Goal: Information Seeking & Learning: Learn about a topic

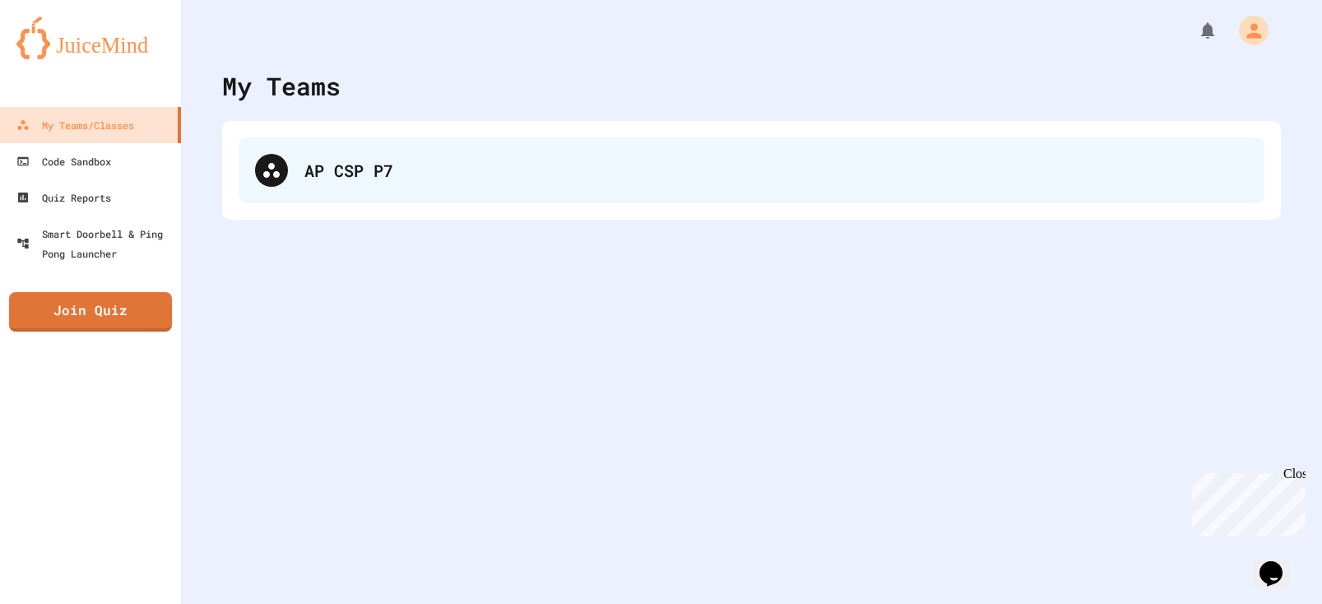
click at [448, 159] on div "AP CSP P7" at bounding box center [776, 170] width 944 height 25
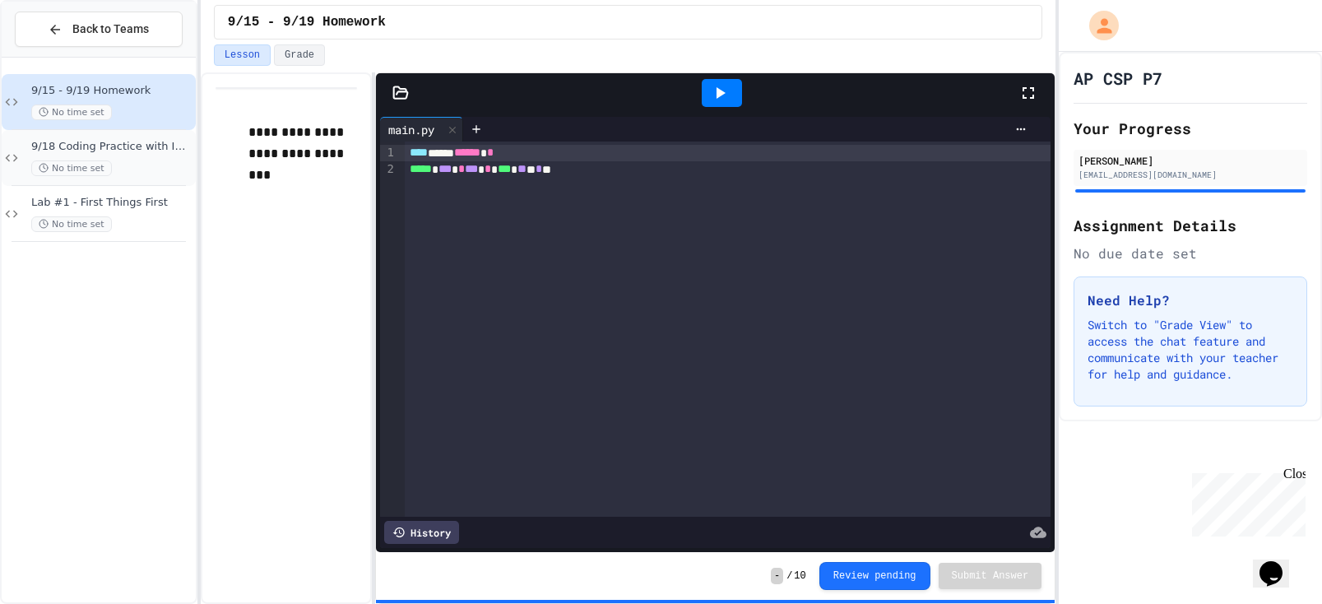
click at [123, 146] on span "9/18 Coding Practice with Images" at bounding box center [111, 147] width 161 height 14
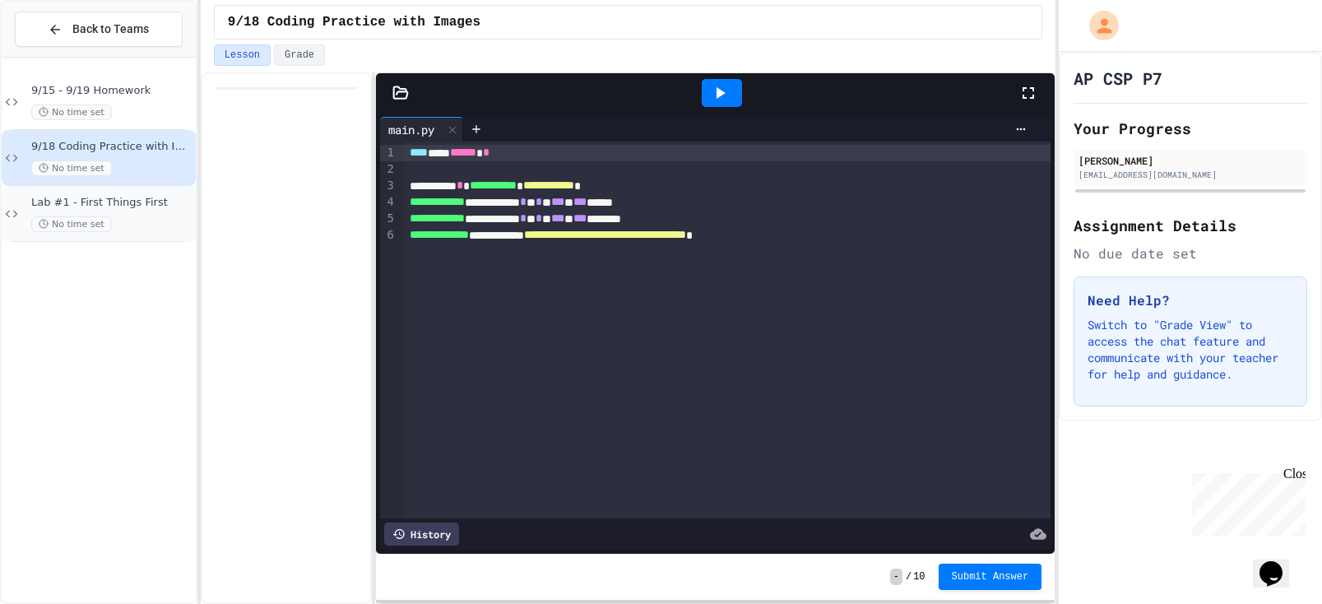
click at [122, 207] on span "Lab #1 - First Things First" at bounding box center [111, 203] width 161 height 14
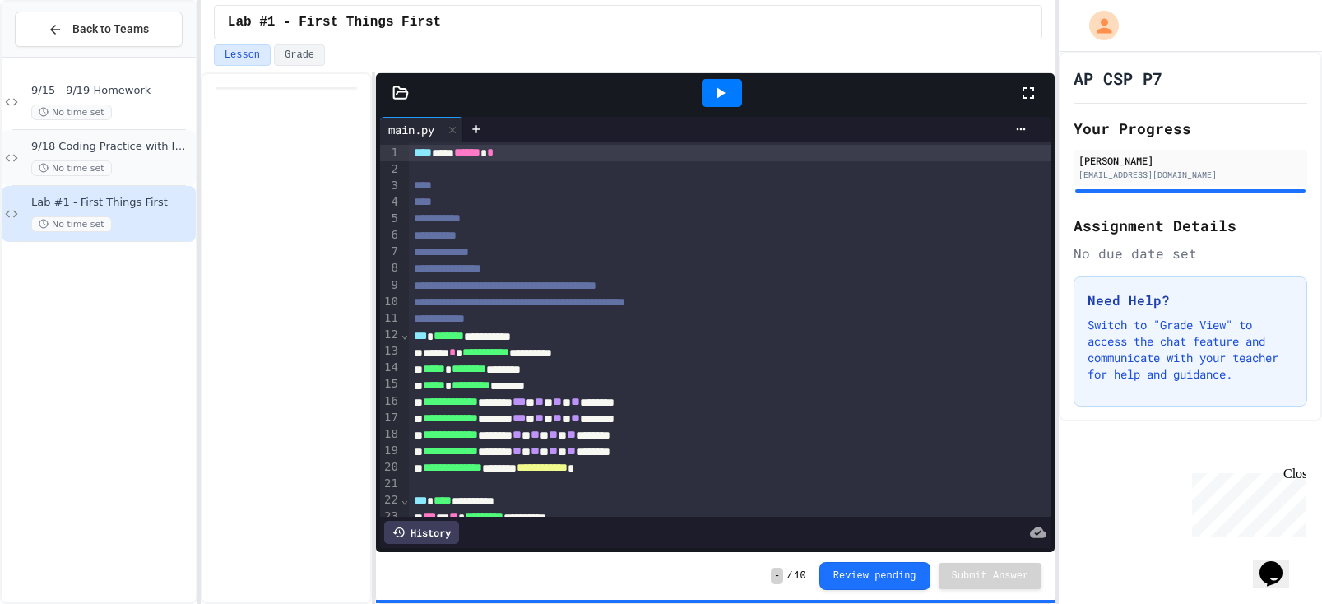
click at [116, 169] on div "No time set" at bounding box center [111, 168] width 161 height 16
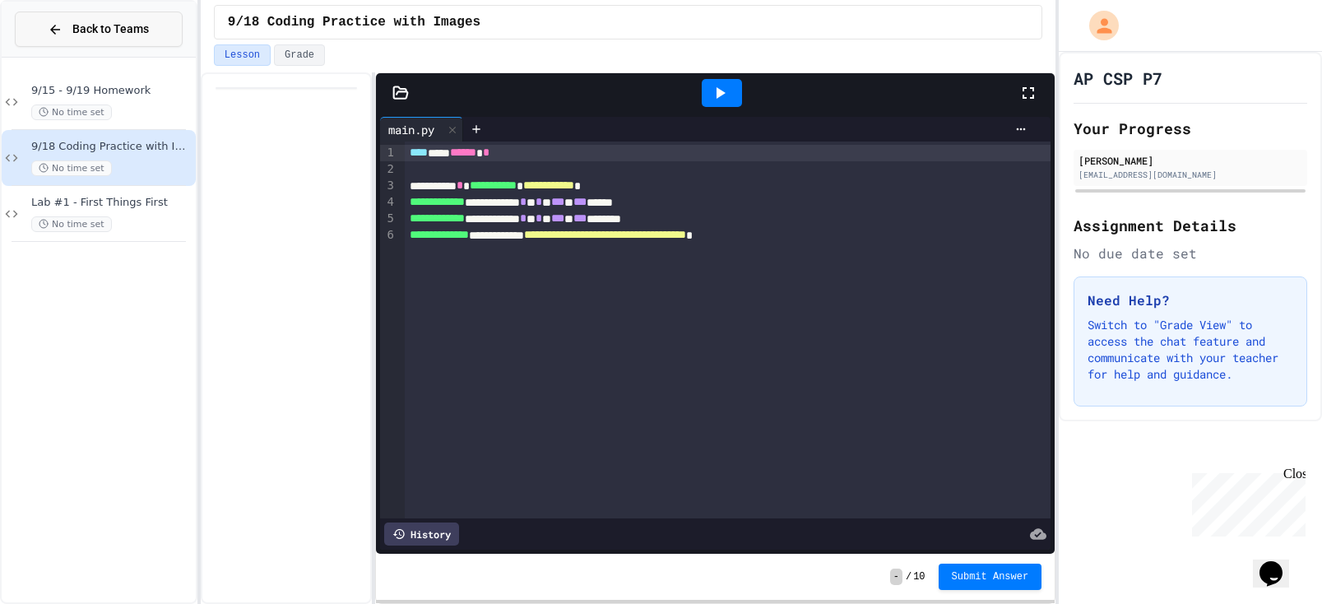
click at [72, 41] on button "Back to Teams" at bounding box center [99, 29] width 168 height 35
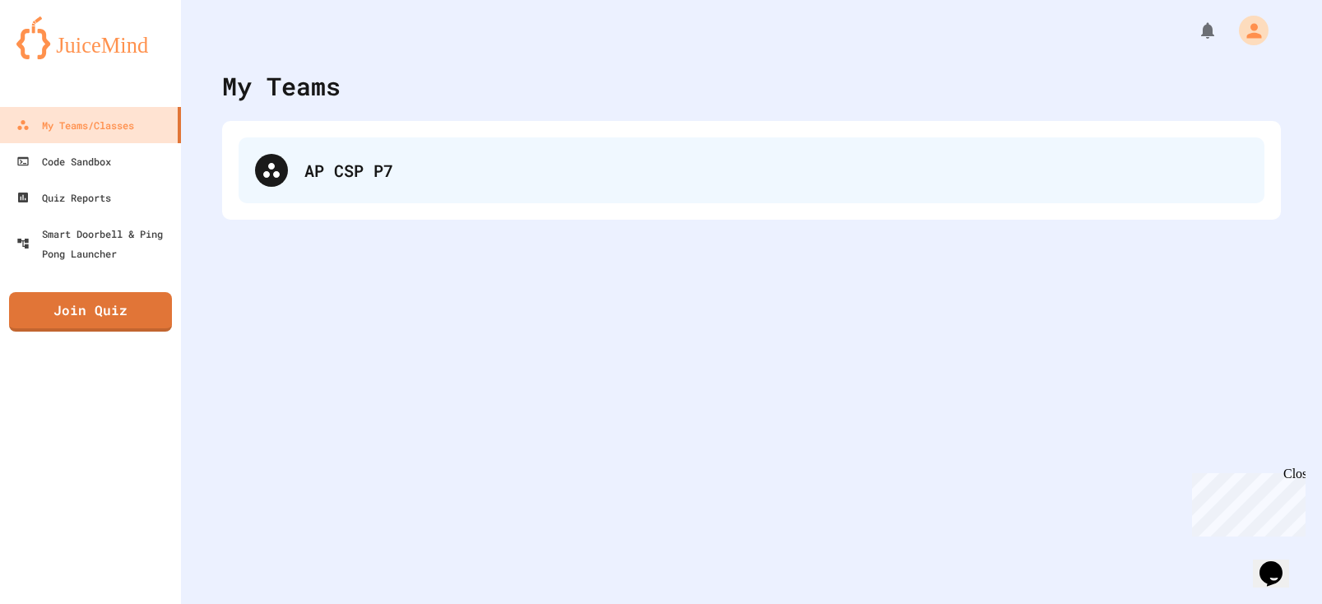
click at [418, 155] on div "AP CSP P7" at bounding box center [752, 170] width 1026 height 66
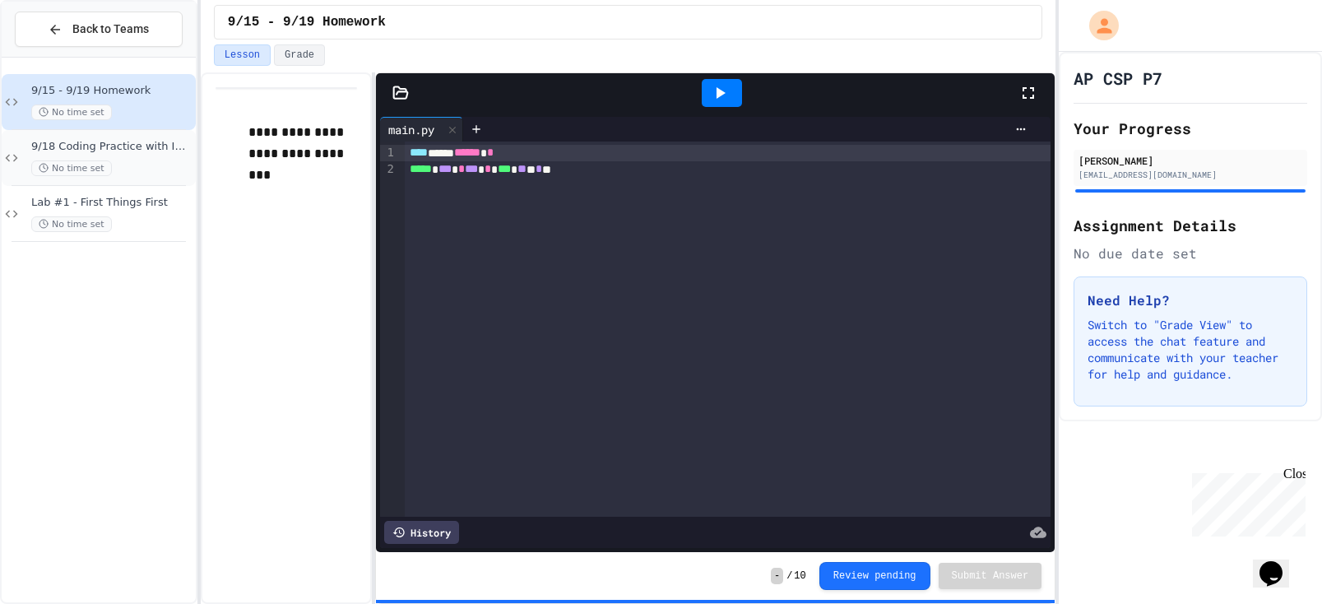
click at [137, 160] on div "No time set" at bounding box center [111, 168] width 161 height 16
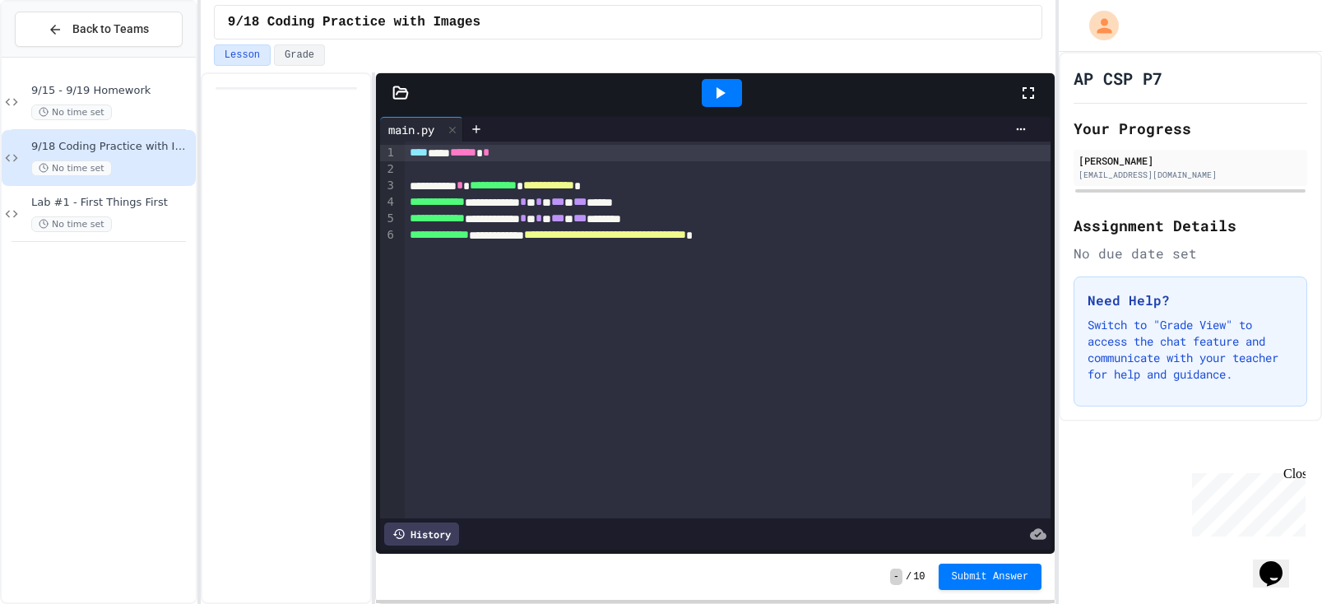
click at [718, 90] on icon at bounding box center [721, 93] width 9 height 12
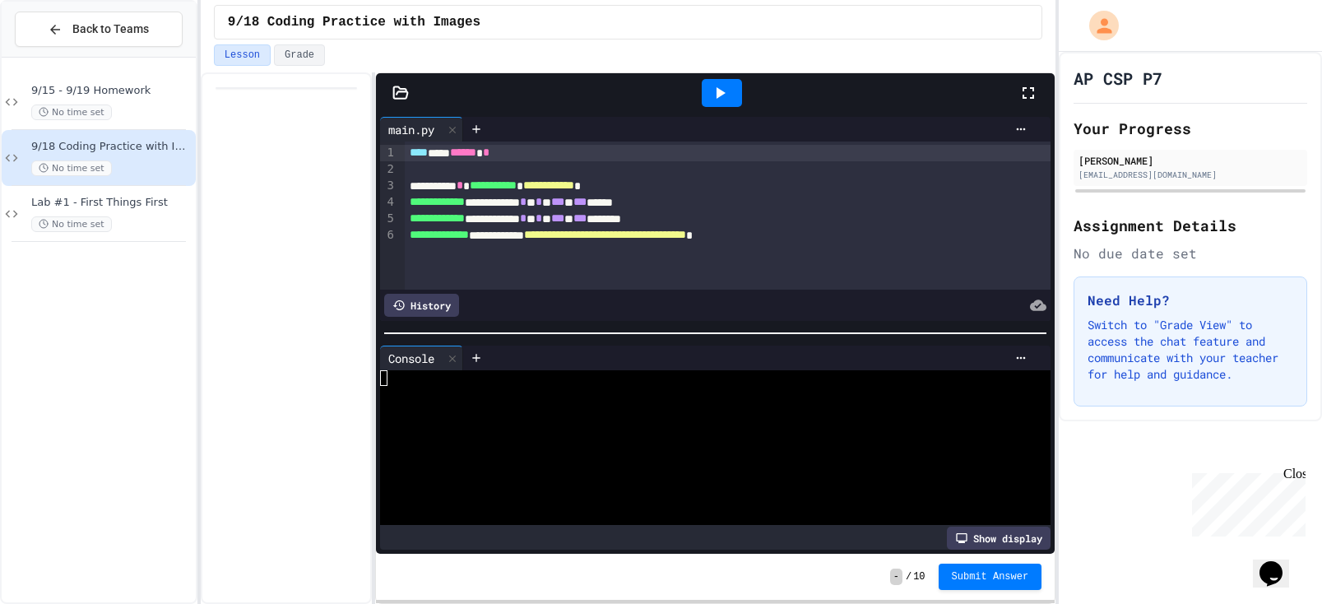
click at [395, 88] on icon at bounding box center [400, 93] width 16 height 16
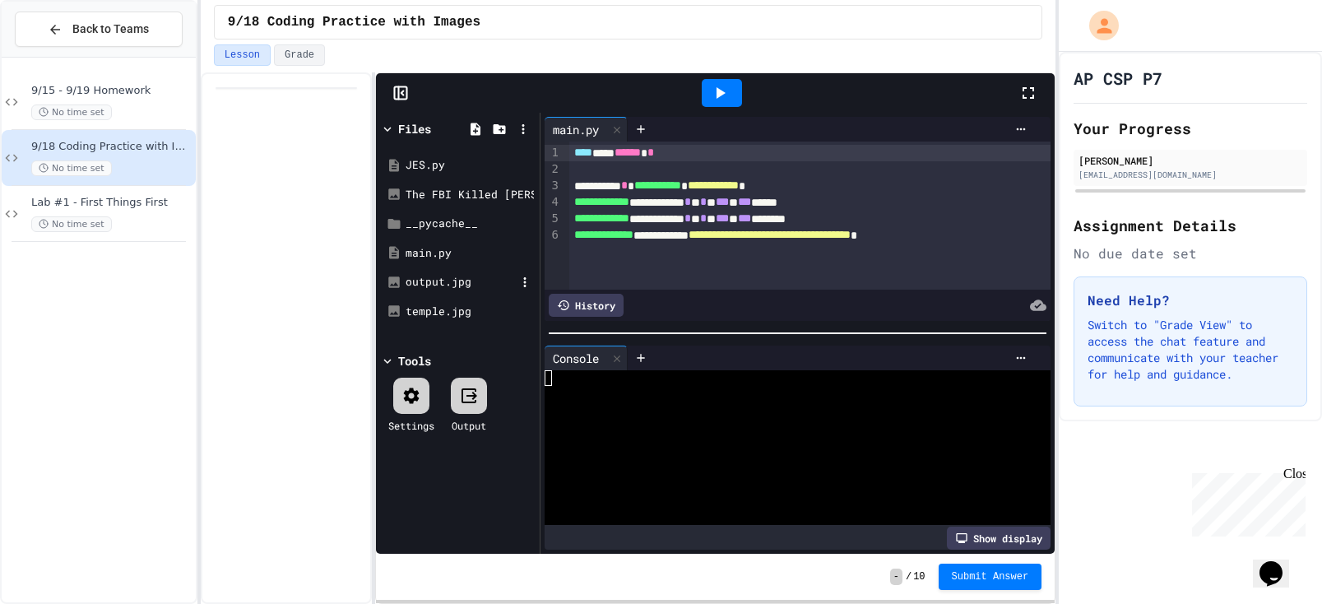
click at [430, 293] on div "output.jpg" at bounding box center [457, 282] width 155 height 30
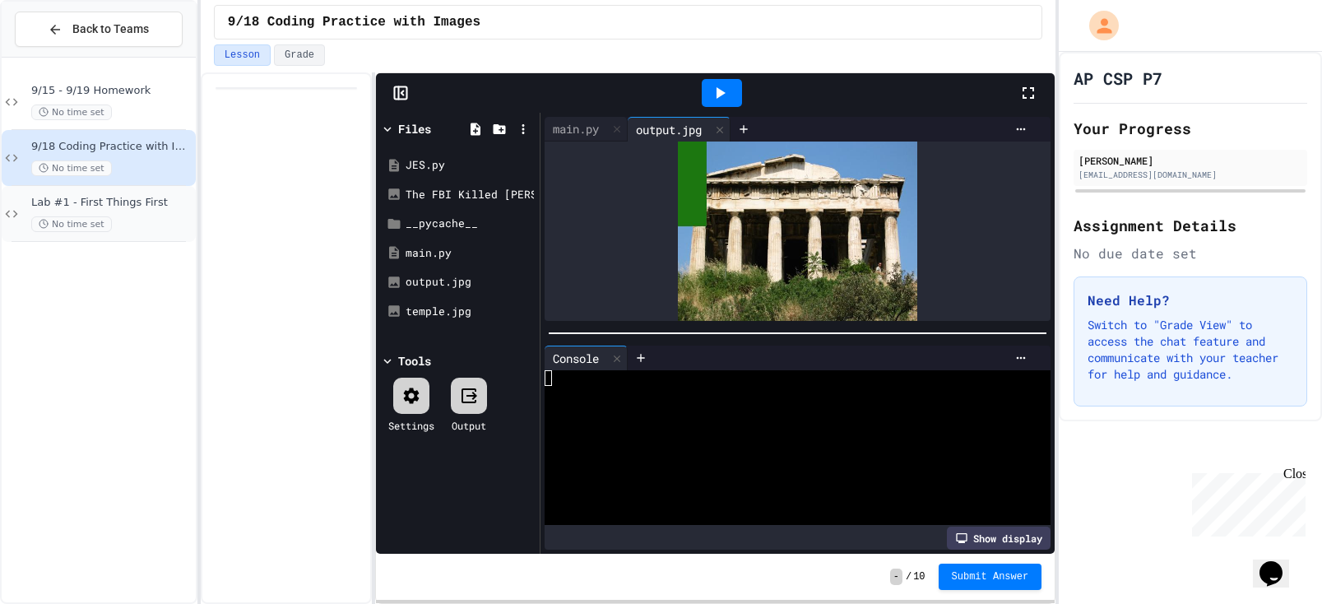
click at [107, 203] on span "Lab #1 - First Things First" at bounding box center [111, 203] width 161 height 14
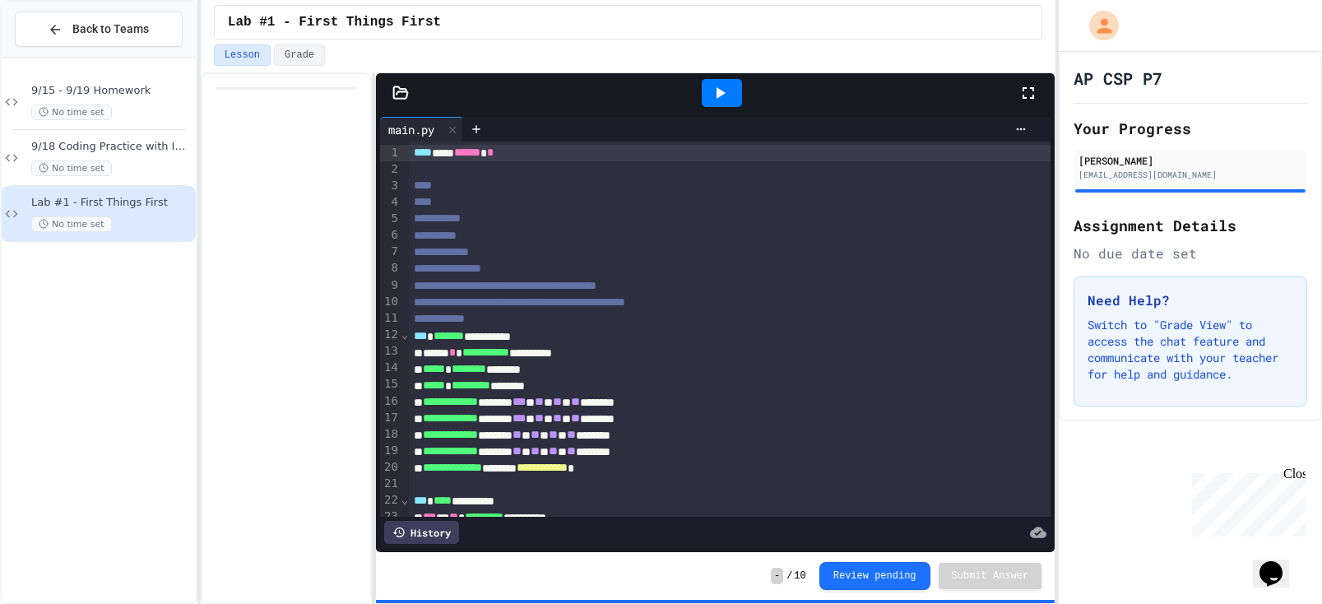
scroll to position [95, 0]
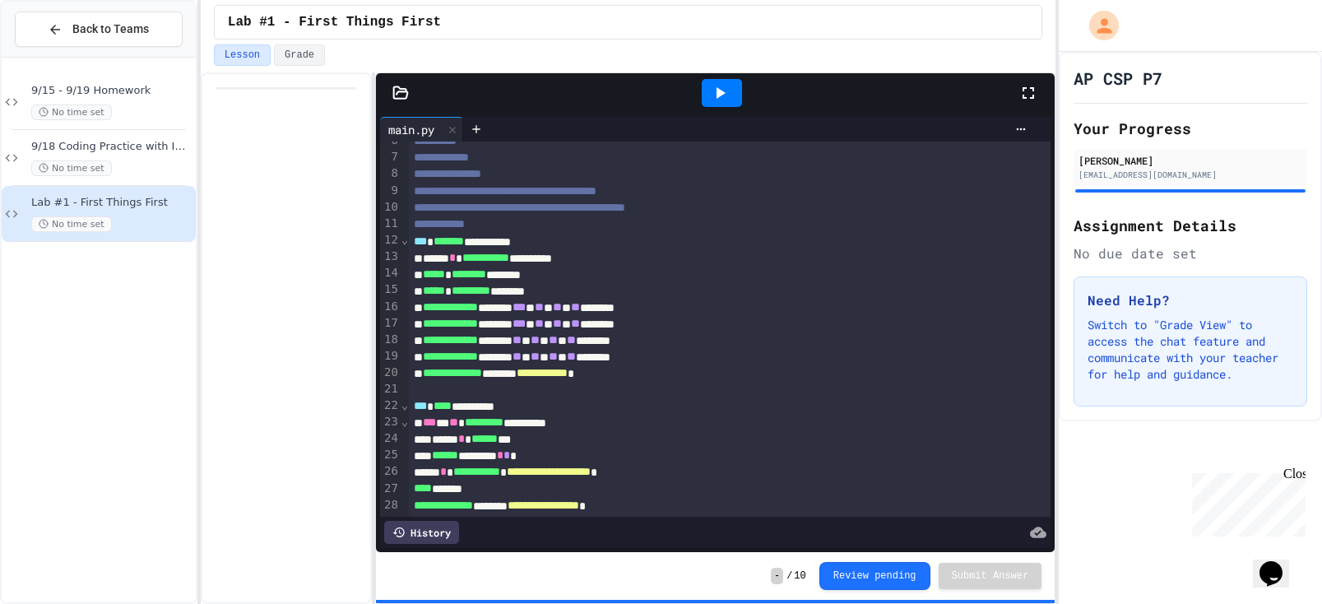
click at [723, 103] on icon at bounding box center [720, 93] width 20 height 20
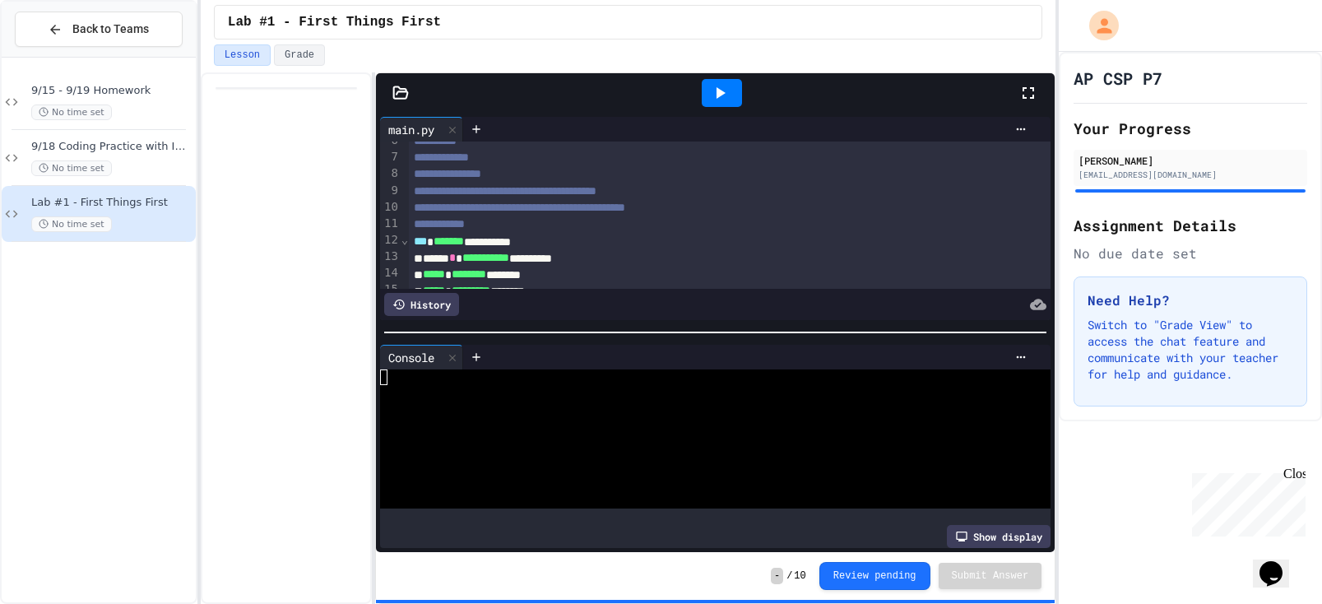
click at [397, 98] on icon at bounding box center [401, 92] width 14 height 12
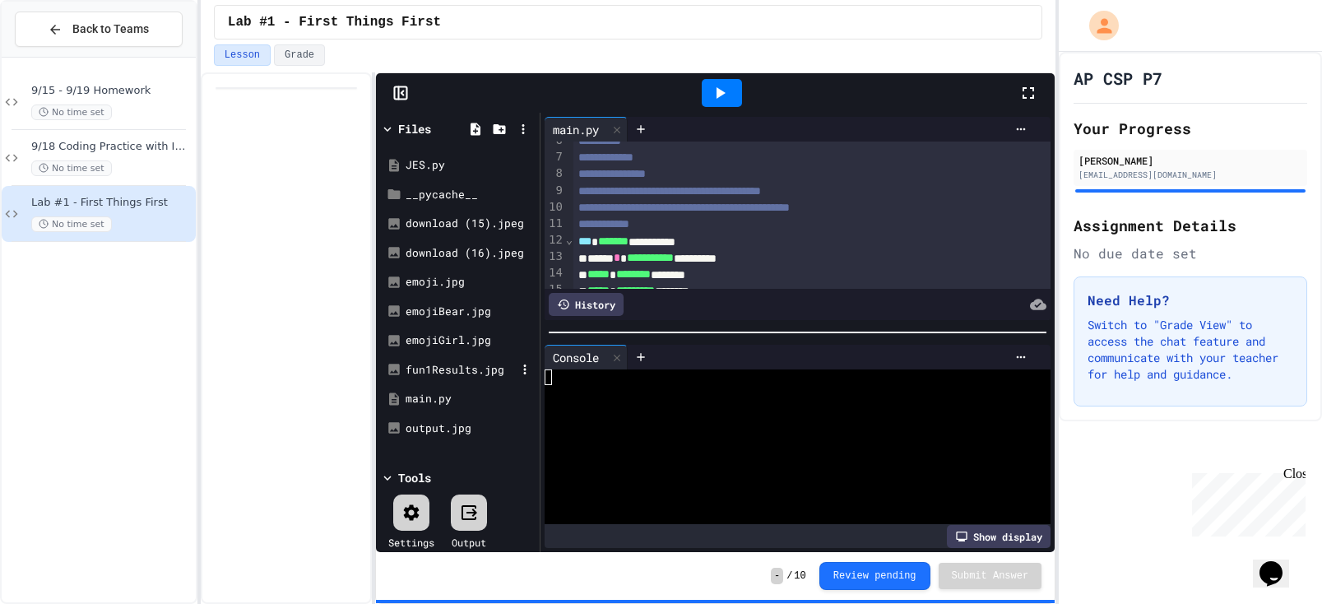
scroll to position [10, 0]
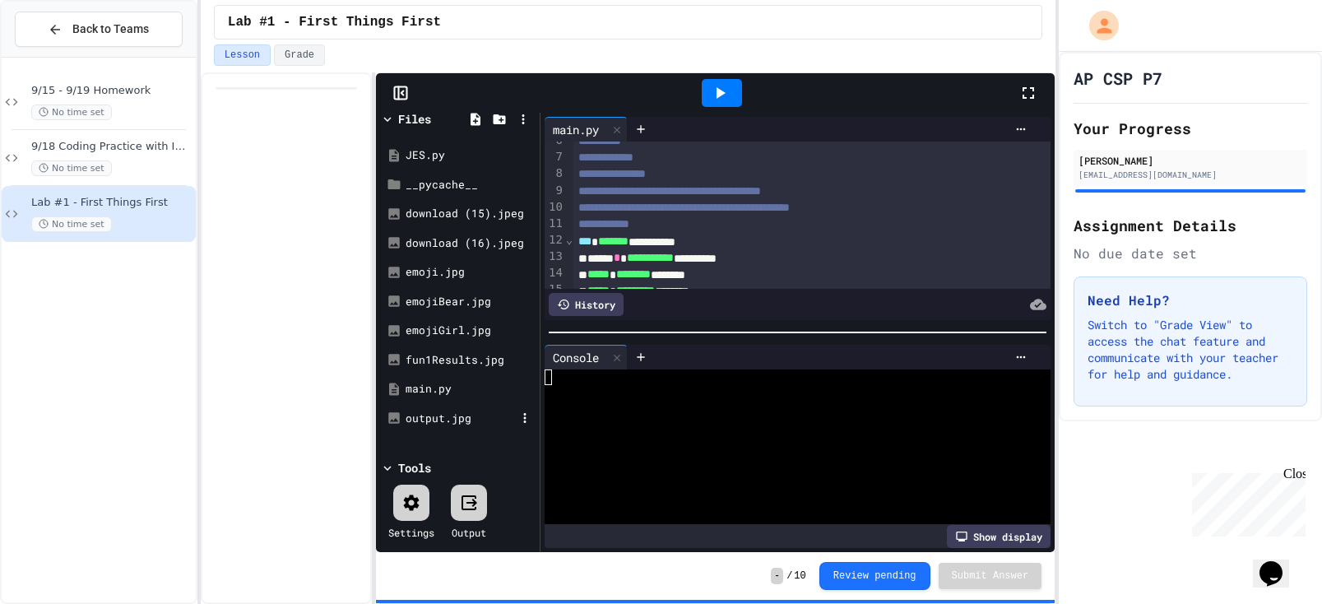
click at [444, 406] on div "output.jpg" at bounding box center [457, 419] width 155 height 30
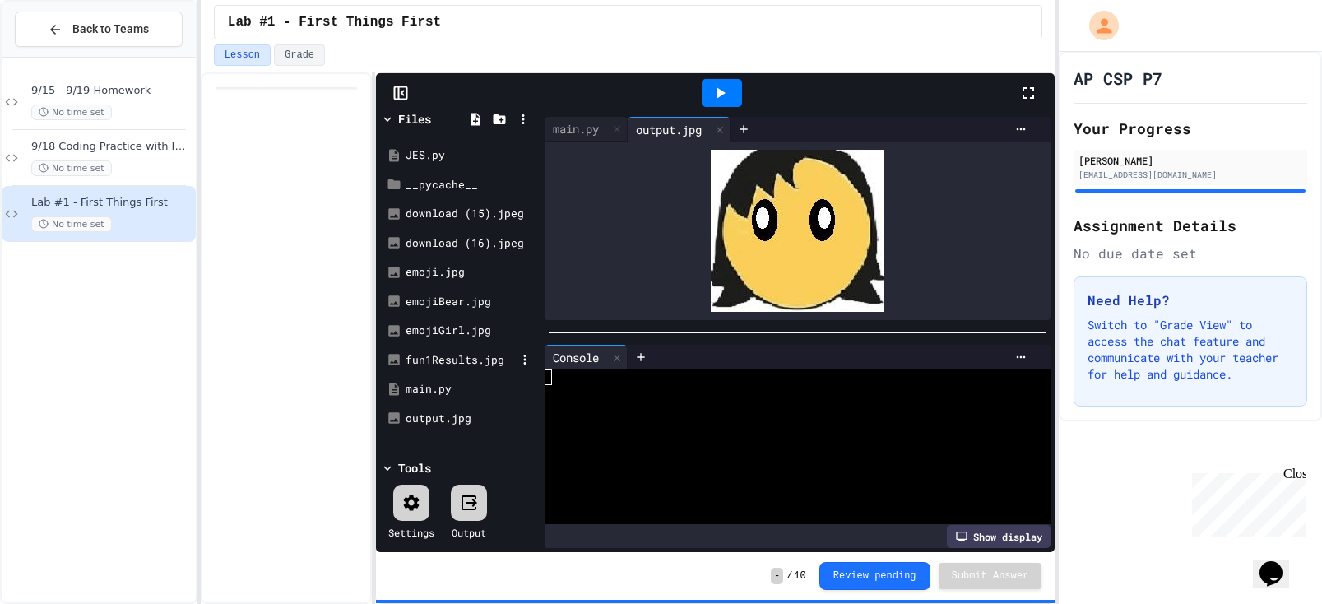
click at [449, 355] on div "fun1Results.jpg" at bounding box center [461, 360] width 110 height 16
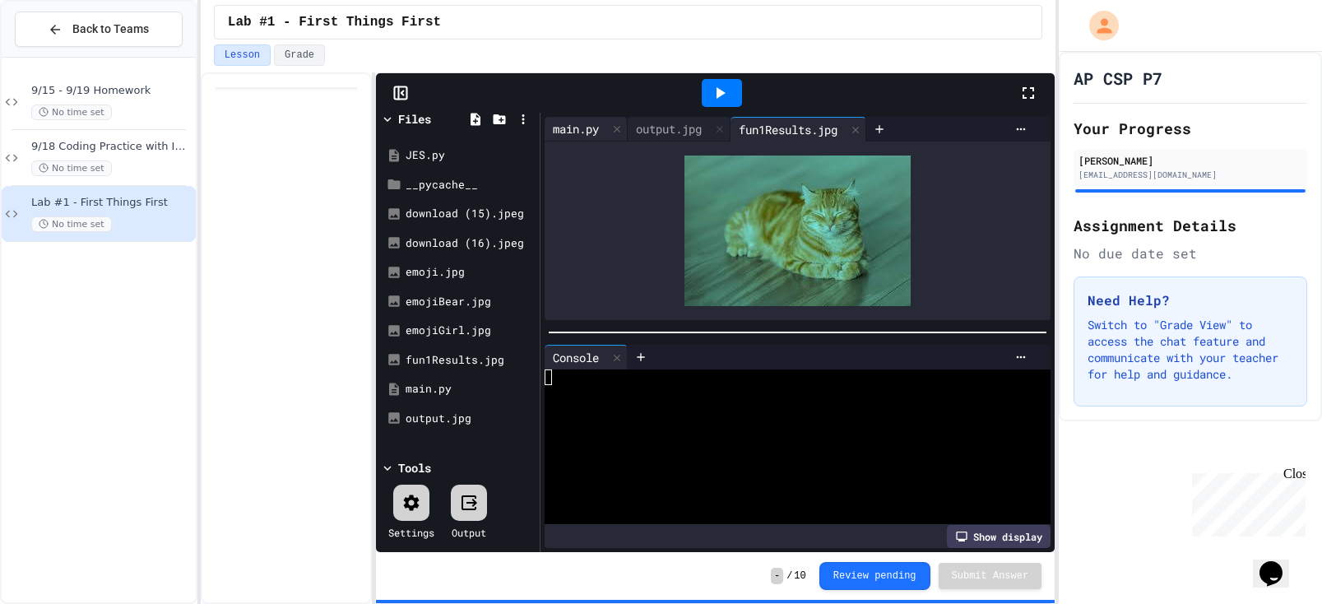
click at [587, 136] on div "main.py" at bounding box center [576, 128] width 63 height 17
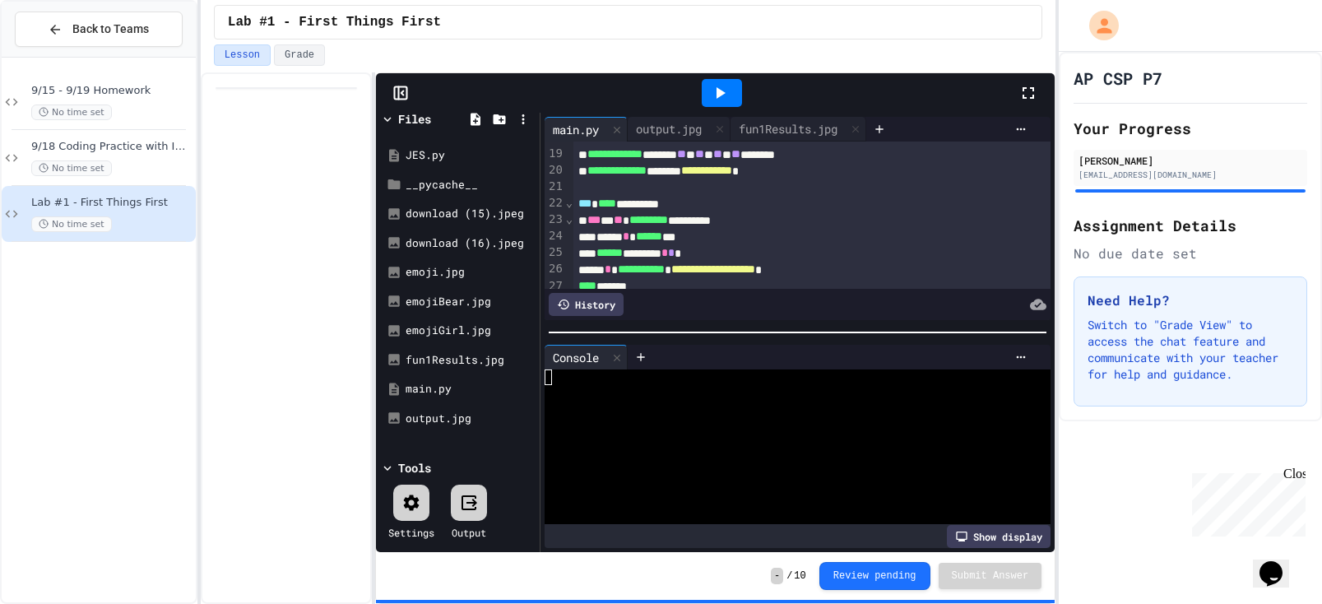
scroll to position [322, 0]
